Goal: Check status: Check status

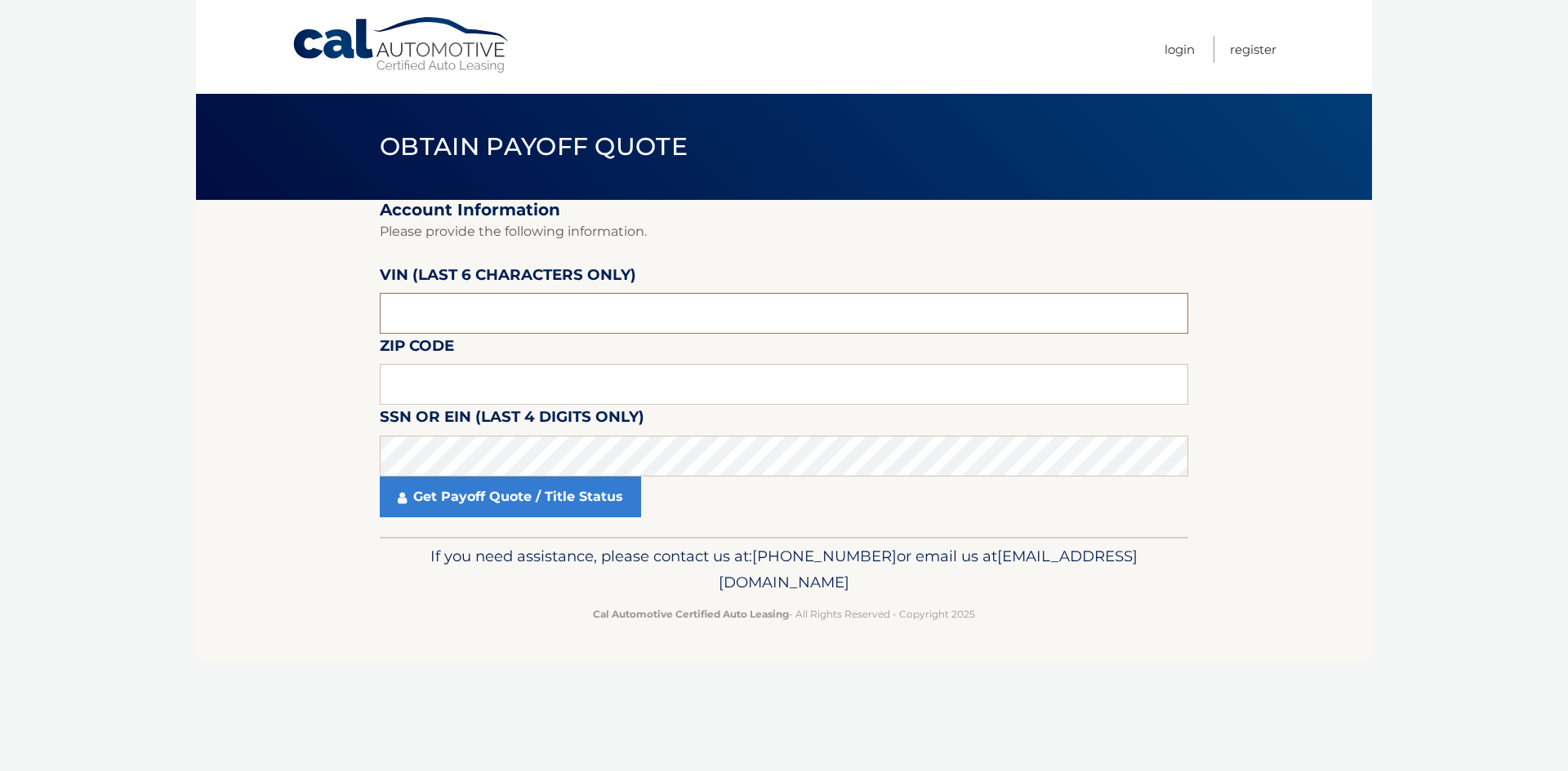
drag, startPoint x: 439, startPoint y: 311, endPoint x: 353, endPoint y: 323, distance: 86.8
click at [354, 323] on section "Account Information Please provide the following information. [PERSON_NAME] (la…" at bounding box center [784, 369] width 1176 height 337
drag, startPoint x: 429, startPoint y: 315, endPoint x: 337, endPoint y: 322, distance: 92.3
click at [337, 322] on section "Account Information Please provide the following information. [PERSON_NAME] (la…" at bounding box center [784, 369] width 1176 height 337
click at [454, 379] on input "text" at bounding box center [784, 385] width 809 height 41
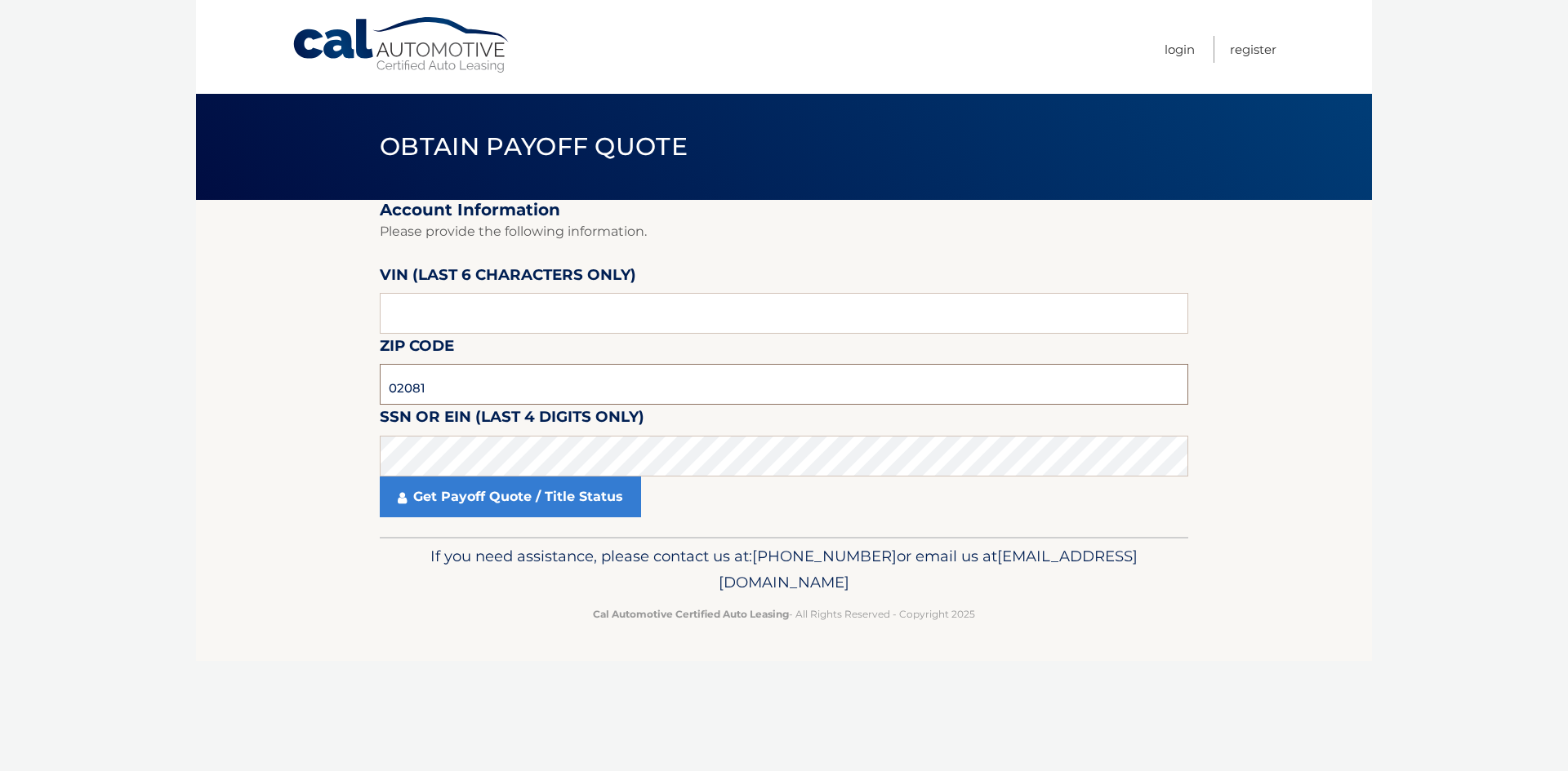
type input "02081"
click at [560, 491] on link "Get Payoff Quote / Title Status" at bounding box center [511, 497] width 261 height 41
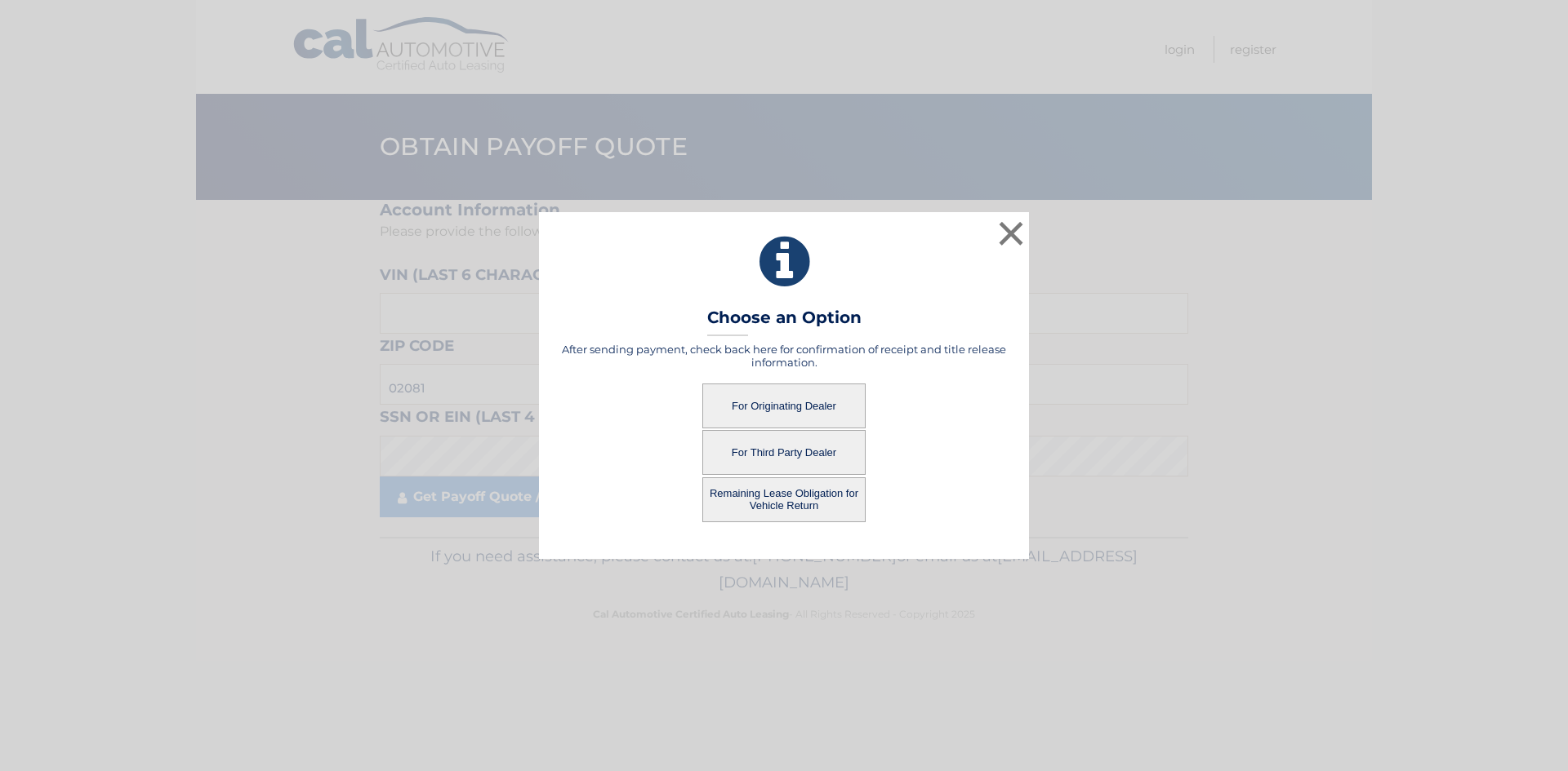
click at [783, 398] on button "For Originating Dealer" at bounding box center [784, 406] width 163 height 44
click at [782, 407] on button "For Originating Dealer" at bounding box center [784, 406] width 163 height 44
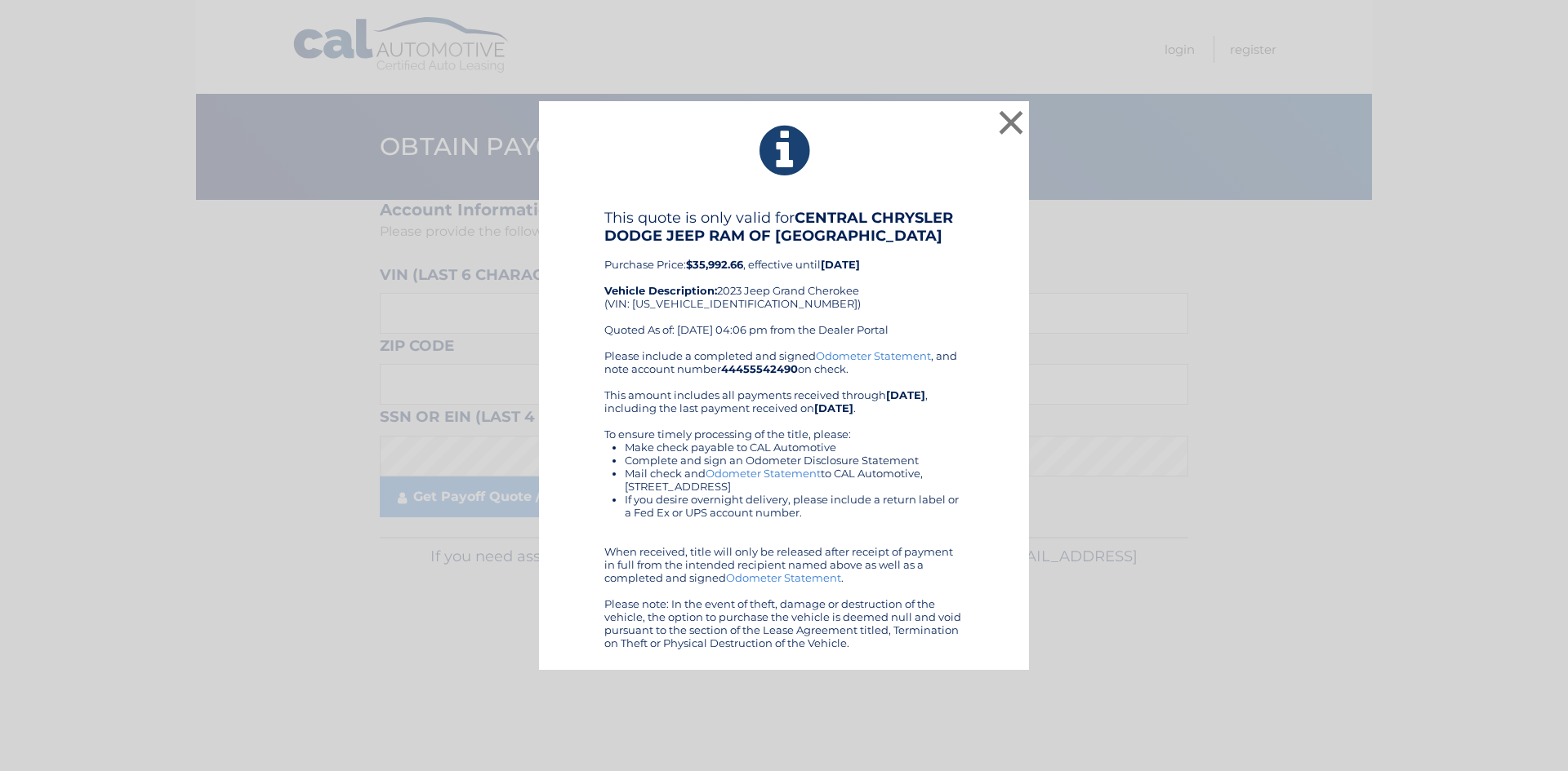
drag, startPoint x: 855, startPoint y: 641, endPoint x: 668, endPoint y: 304, distance: 385.4
click at [588, 209] on div "× This quote is only valid for CENTRAL CHRYSLER DODGE JEEP RAM OF [PERSON_NAME]…" at bounding box center [784, 386] width 490 height 570
copy div "This quote is only valid for CENTRAL CHRYSLER DODGE JEEP RAM OF [PERSON_NAME] P…"
click at [1009, 121] on button "×" at bounding box center [1011, 121] width 32 height 32
